Goal: Task Accomplishment & Management: Complete application form

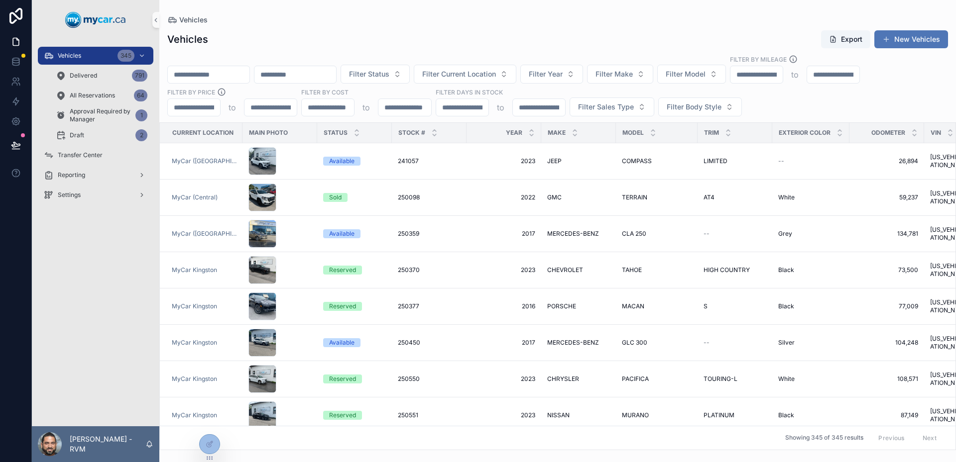
click at [924, 40] on button "New Vehicles" at bounding box center [911, 39] width 74 height 18
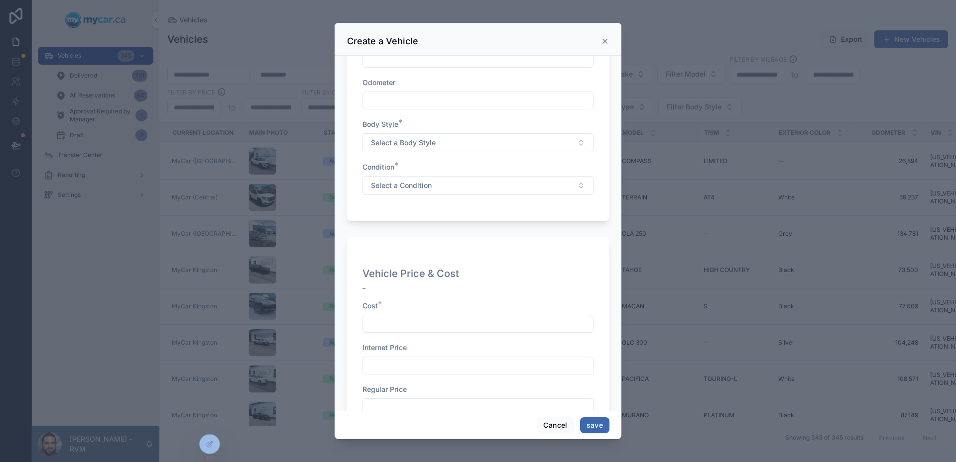
scroll to position [593, 0]
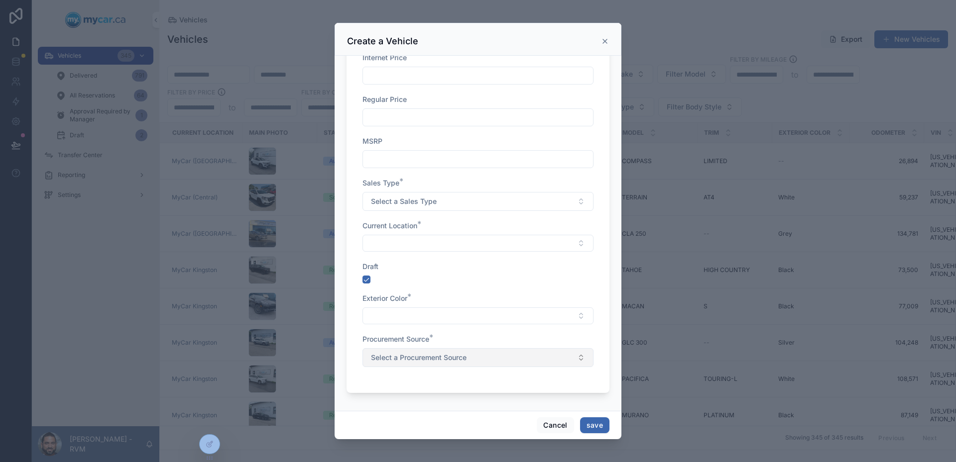
click at [479, 355] on button "Select a Procurement Source" at bounding box center [477, 357] width 231 height 19
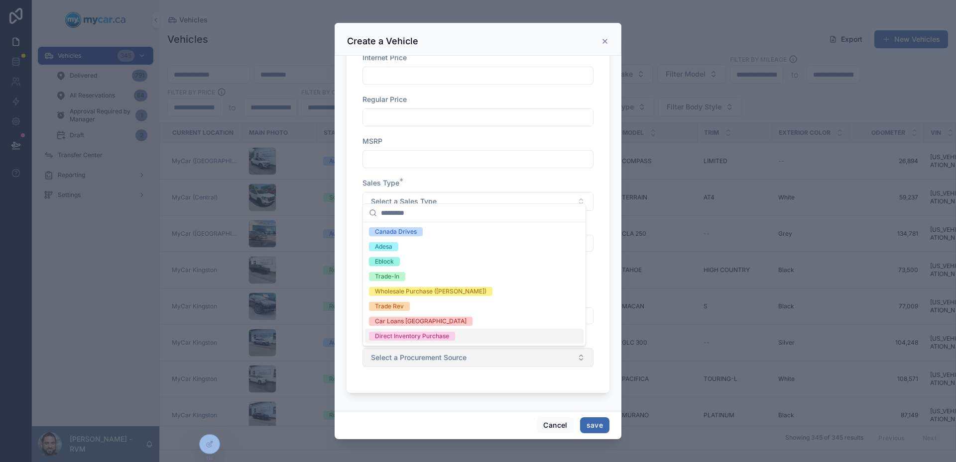
click at [466, 361] on span "Select a Procurement Source" at bounding box center [419, 358] width 96 height 10
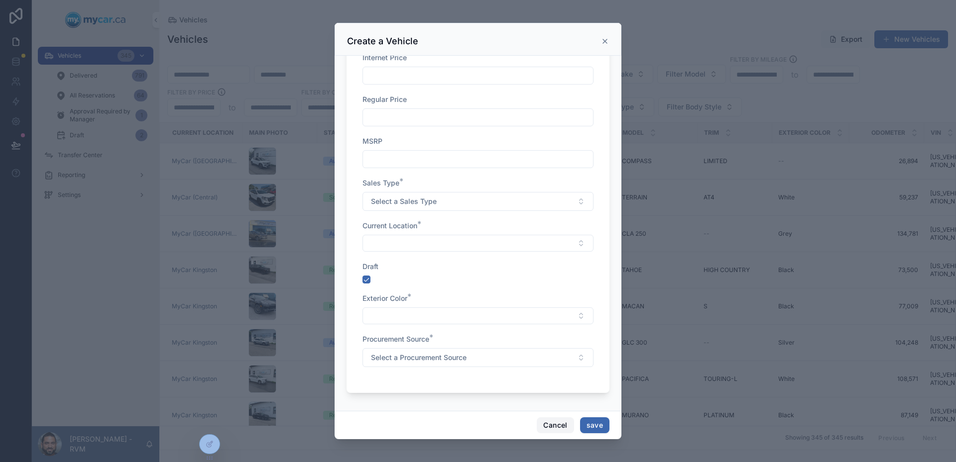
click at [549, 429] on button "Cancel" at bounding box center [554, 426] width 37 height 16
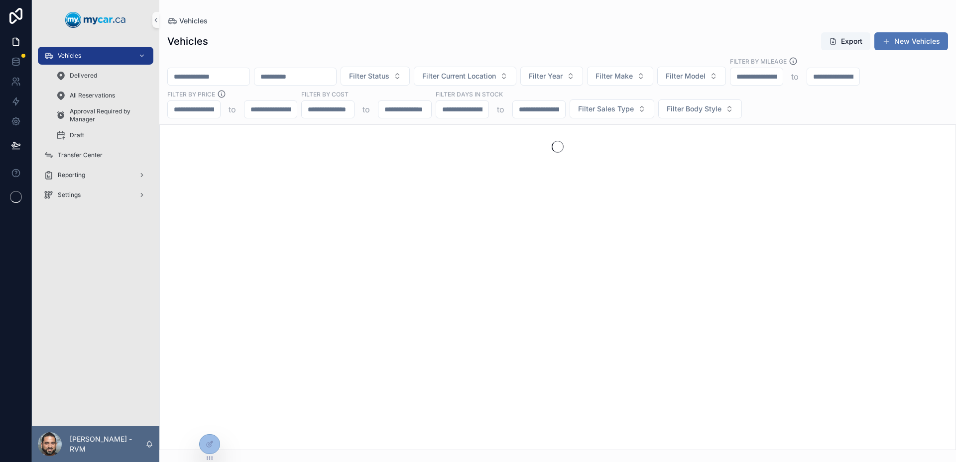
click at [928, 37] on button "New Vehicles" at bounding box center [911, 41] width 74 height 18
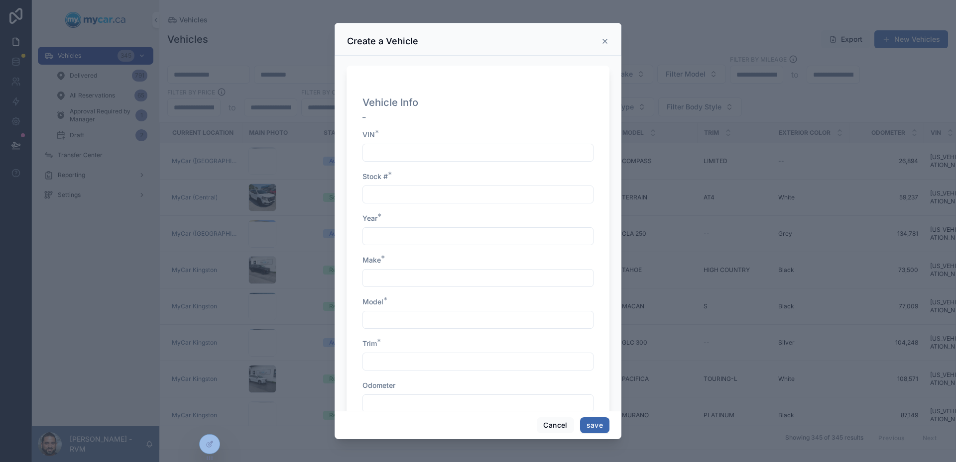
scroll to position [593, 0]
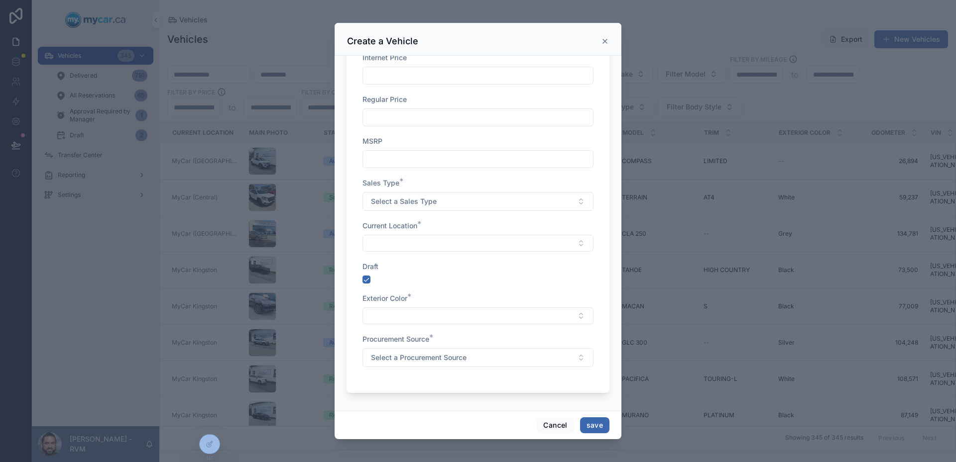
click at [481, 349] on button "Select a Procurement Source" at bounding box center [477, 357] width 231 height 19
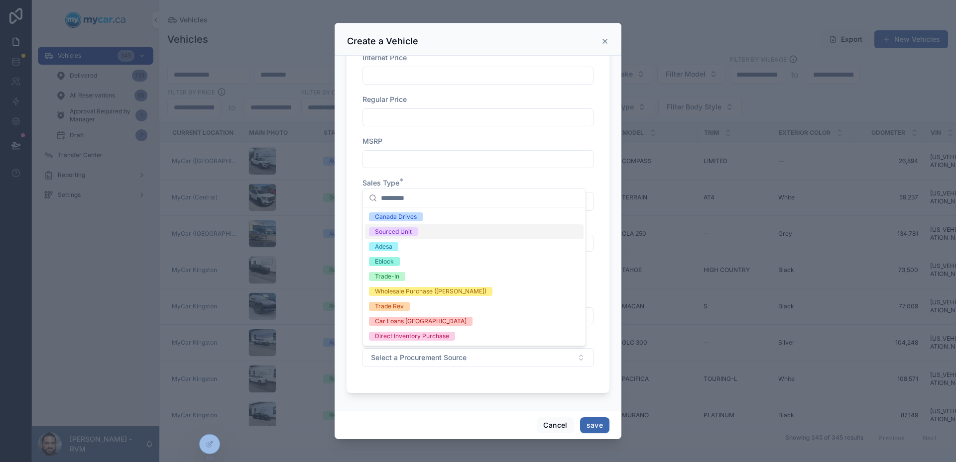
click at [481, 228] on div "Sourced Unit" at bounding box center [474, 231] width 218 height 15
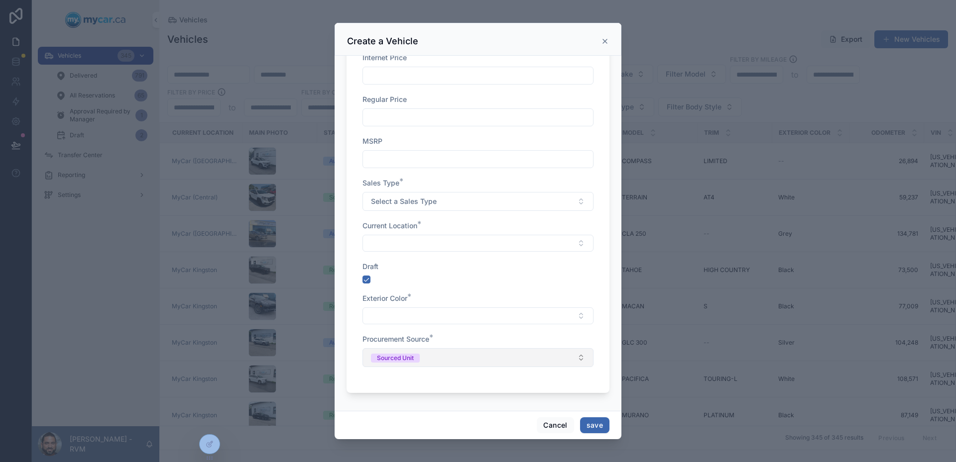
click at [467, 361] on button "Sourced Unit" at bounding box center [477, 357] width 231 height 19
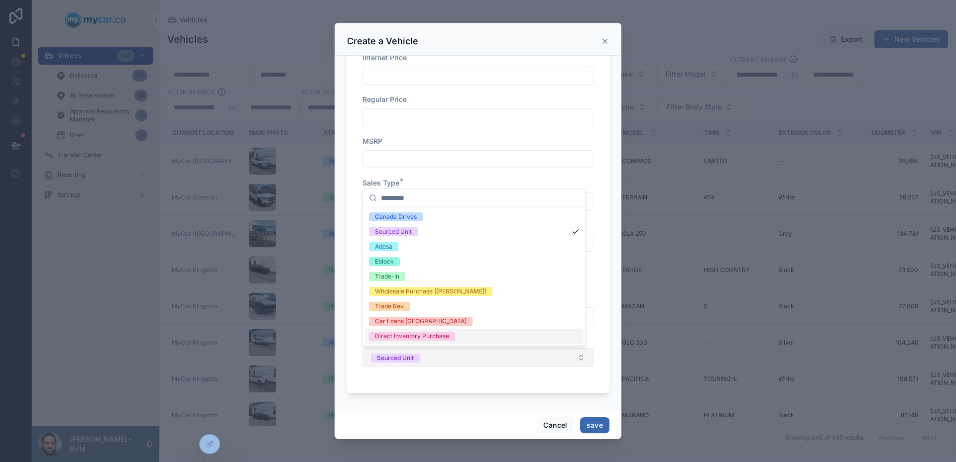
click at [483, 356] on button "Sourced Unit" at bounding box center [477, 357] width 231 height 19
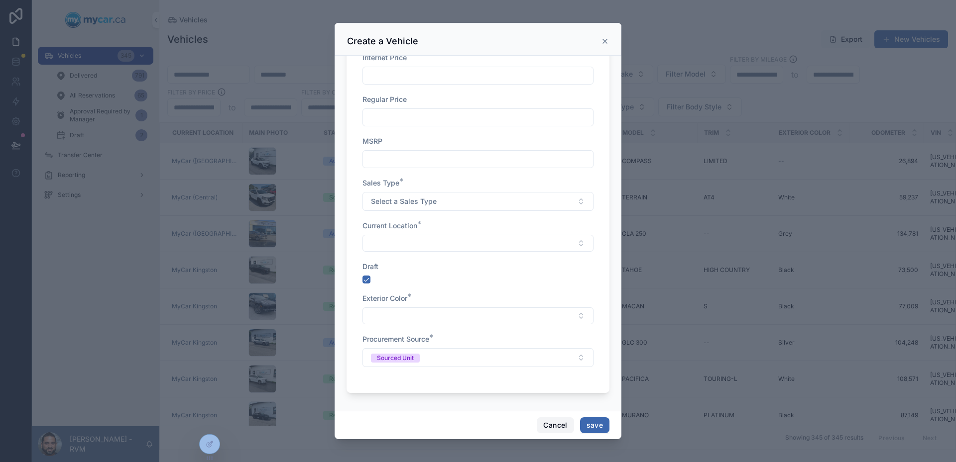
click at [545, 425] on button "Cancel" at bounding box center [554, 426] width 37 height 16
